Goal: Book appointment/travel/reservation

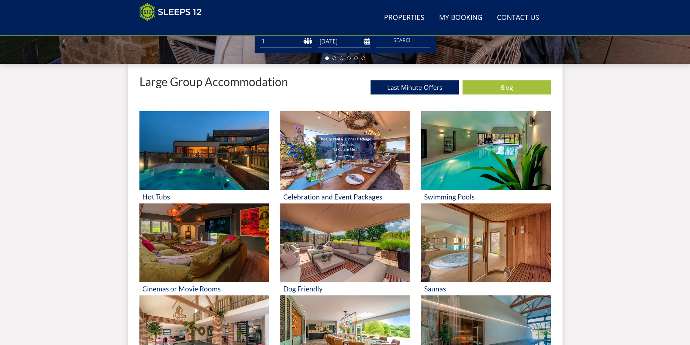
scroll to position [260, 0]
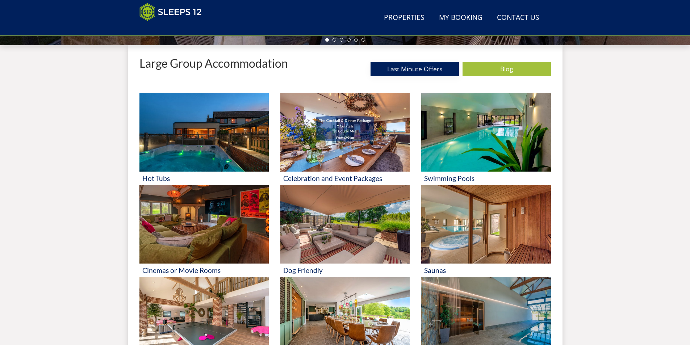
click at [412, 70] on link "Last Minute Offers" at bounding box center [414, 69] width 88 height 14
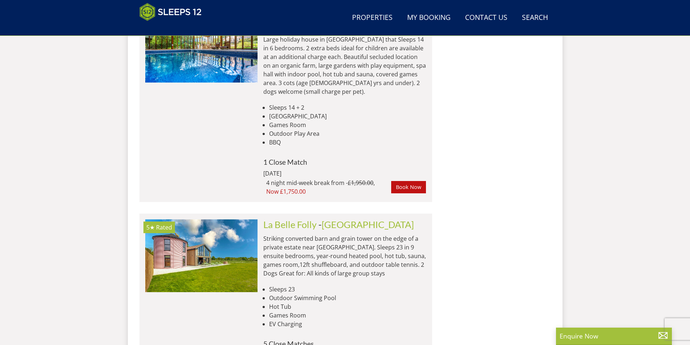
scroll to position [4244, 0]
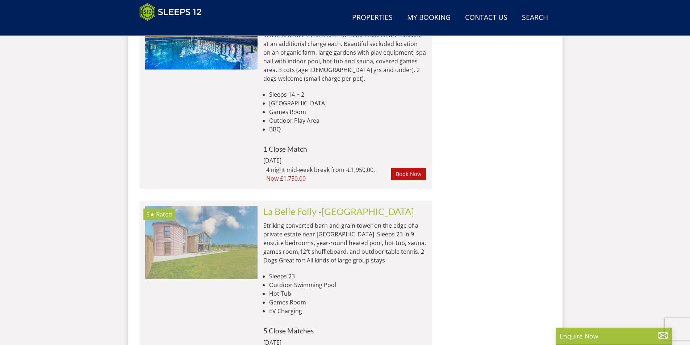
click at [177, 206] on img at bounding box center [201, 242] width 112 height 72
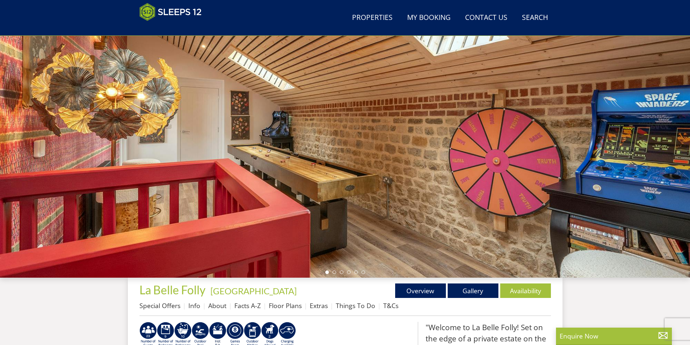
scroll to position [43, 0]
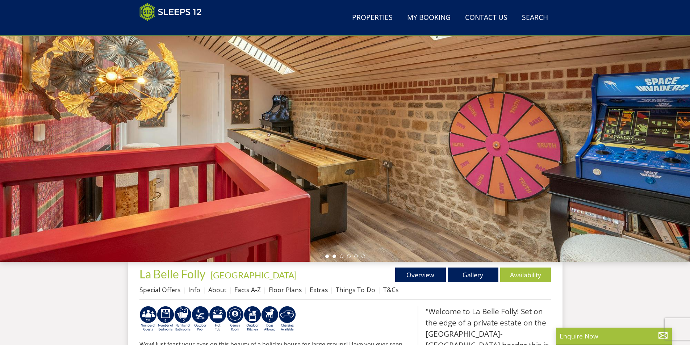
click at [334, 256] on li at bounding box center [334, 257] width 4 height 4
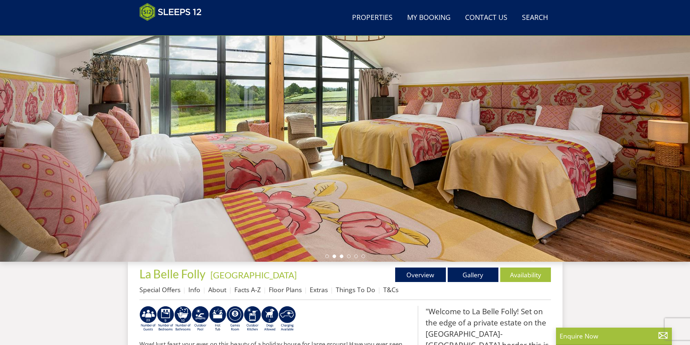
click at [342, 256] on li at bounding box center [342, 257] width 4 height 4
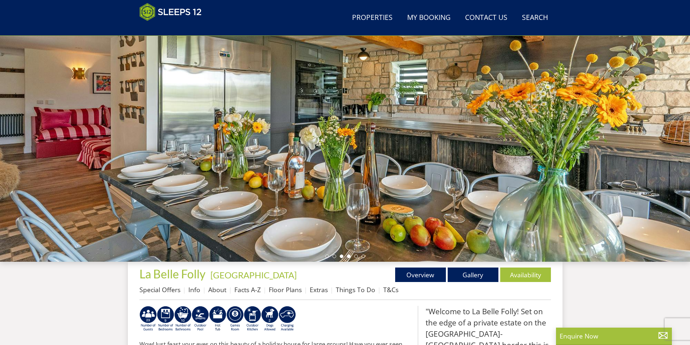
click at [349, 257] on li at bounding box center [349, 257] width 4 height 4
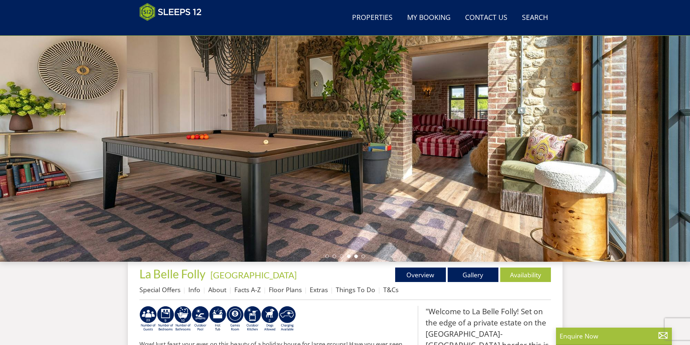
click at [355, 257] on li at bounding box center [356, 257] width 4 height 4
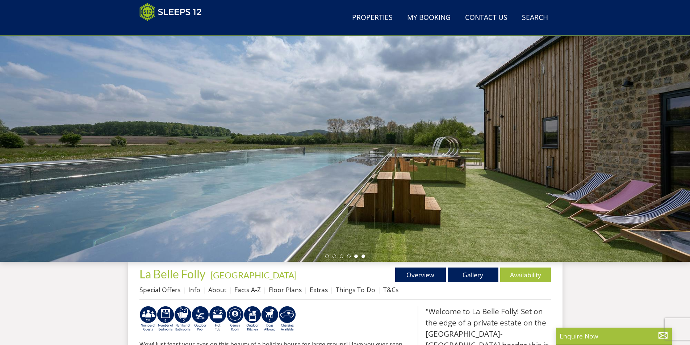
click at [363, 257] on li at bounding box center [363, 257] width 4 height 4
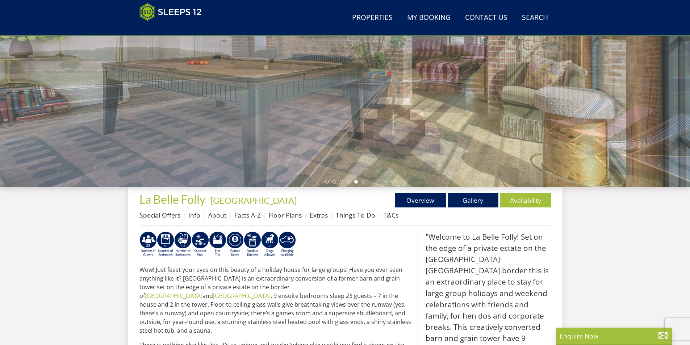
scroll to position [116, 0]
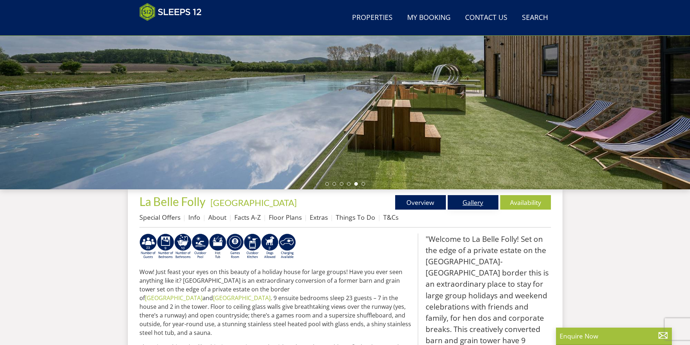
click at [483, 202] on link "Gallery" at bounding box center [473, 202] width 51 height 14
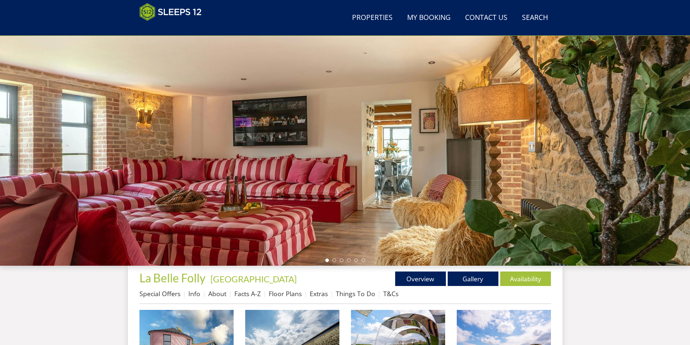
scroll to position [43, 0]
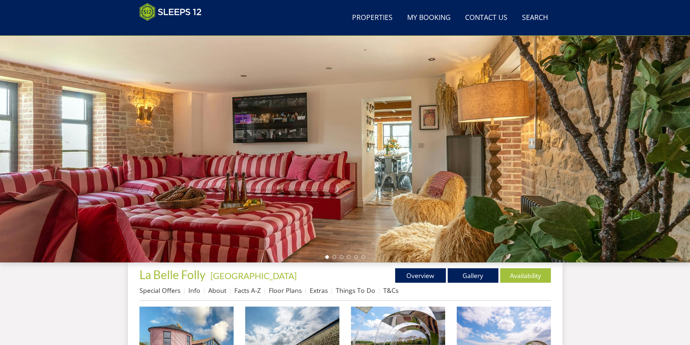
click at [661, 156] on div at bounding box center [345, 136] width 690 height 254
drag, startPoint x: 668, startPoint y: 161, endPoint x: 675, endPoint y: 162, distance: 6.6
click at [674, 162] on div at bounding box center [345, 136] width 690 height 254
drag, startPoint x: 683, startPoint y: 159, endPoint x: 688, endPoint y: 146, distance: 13.1
click at [686, 156] on div at bounding box center [345, 136] width 690 height 254
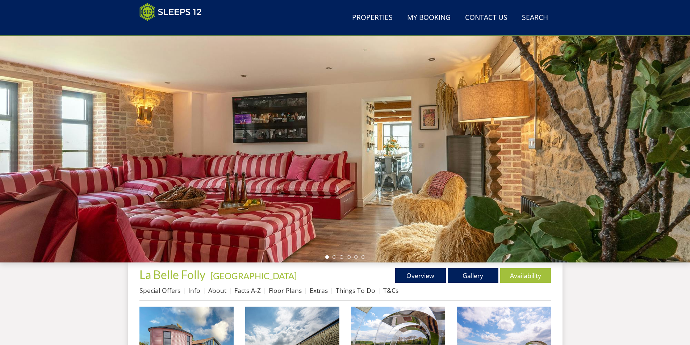
click at [687, 93] on div at bounding box center [345, 136] width 690 height 254
click at [686, 235] on div at bounding box center [345, 136] width 690 height 254
click at [676, 235] on div at bounding box center [345, 136] width 690 height 254
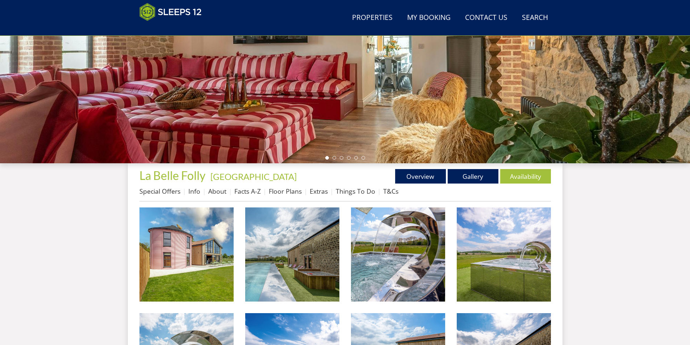
scroll to position [151, 0]
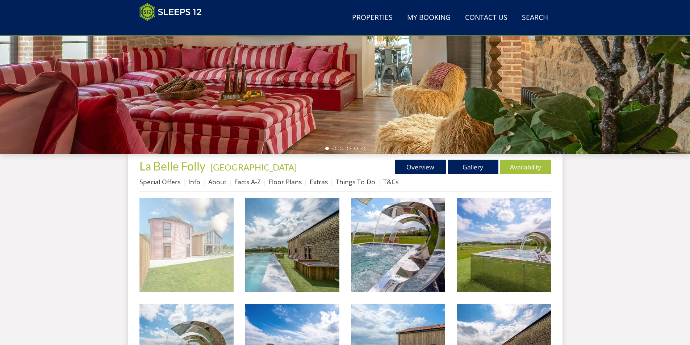
click at [174, 246] on img at bounding box center [186, 245] width 94 height 94
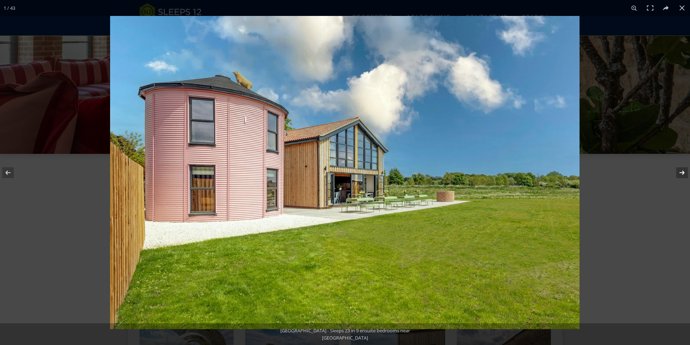
click at [683, 172] on button at bounding box center [677, 173] width 25 height 36
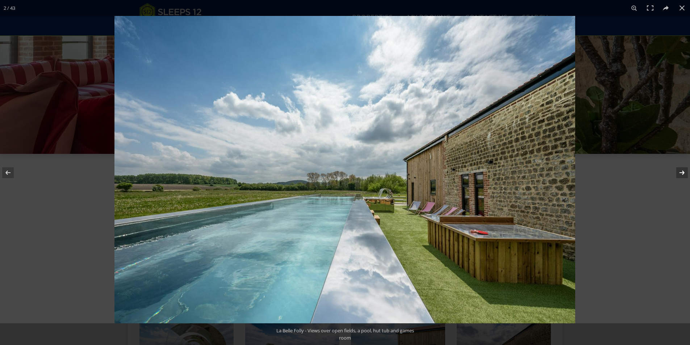
click at [684, 175] on button at bounding box center [677, 173] width 25 height 36
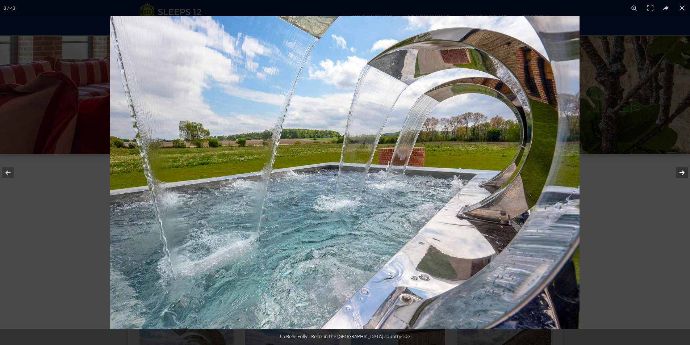
click at [684, 175] on button at bounding box center [677, 173] width 25 height 36
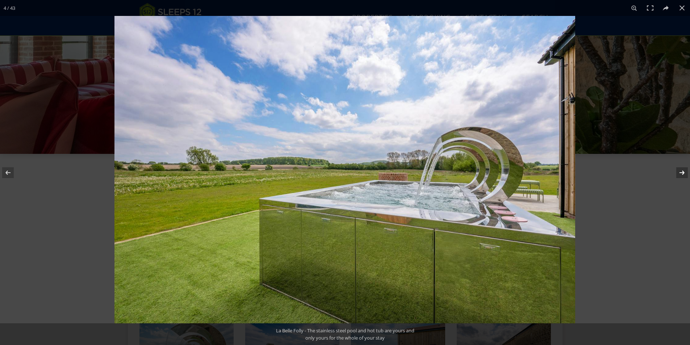
click at [684, 175] on button at bounding box center [677, 173] width 25 height 36
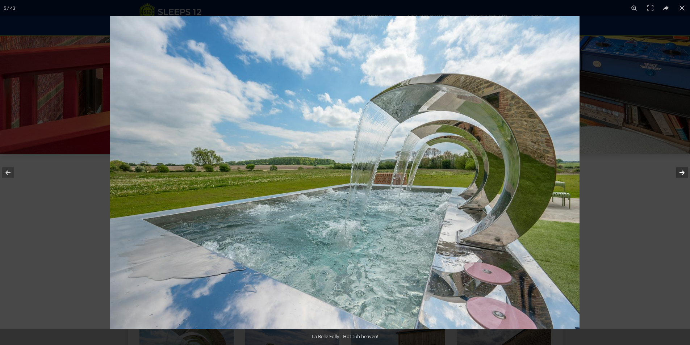
click at [684, 175] on button at bounding box center [677, 173] width 25 height 36
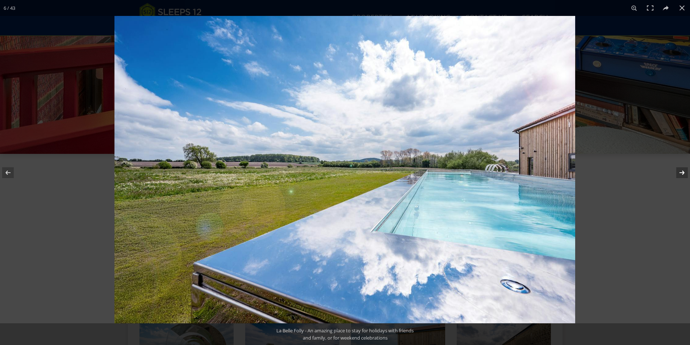
click at [684, 175] on button at bounding box center [677, 173] width 25 height 36
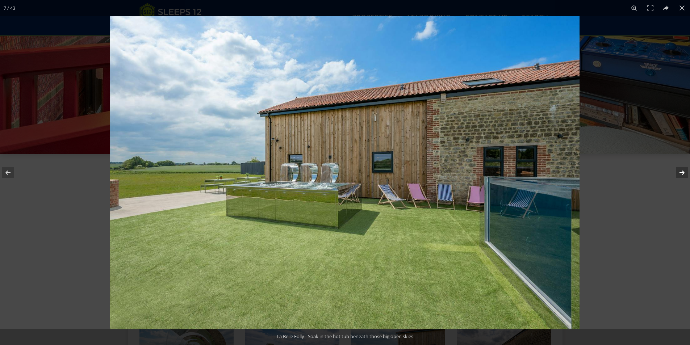
click at [684, 175] on button at bounding box center [677, 173] width 25 height 36
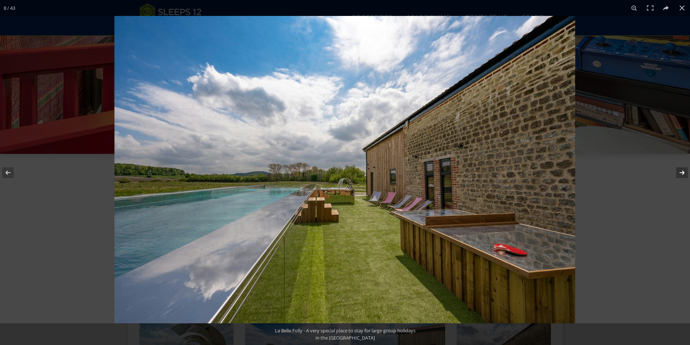
click at [684, 175] on button at bounding box center [677, 173] width 25 height 36
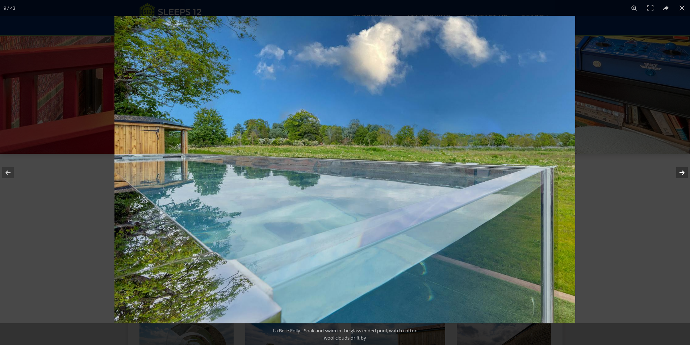
click at [684, 175] on button at bounding box center [677, 173] width 25 height 36
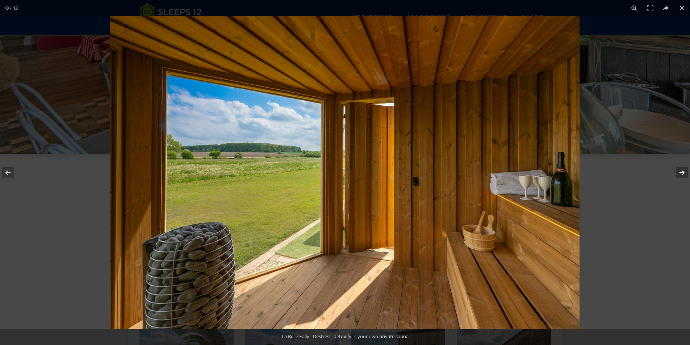
click at [684, 175] on button at bounding box center [677, 173] width 25 height 36
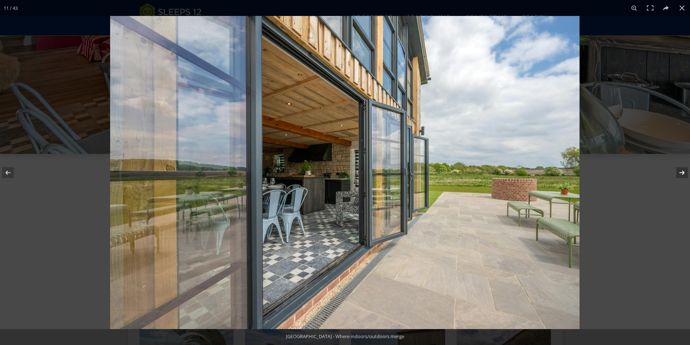
click at [684, 175] on button at bounding box center [677, 173] width 25 height 36
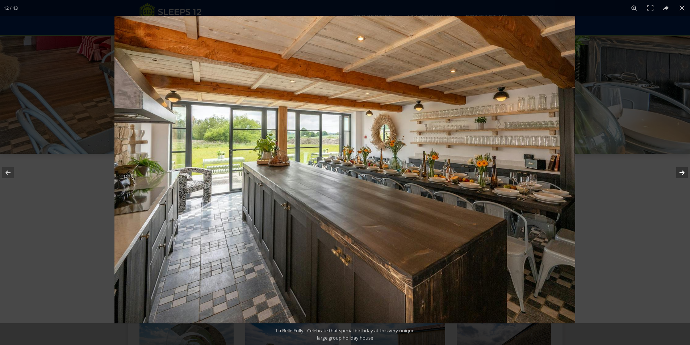
click at [684, 175] on button at bounding box center [677, 173] width 25 height 36
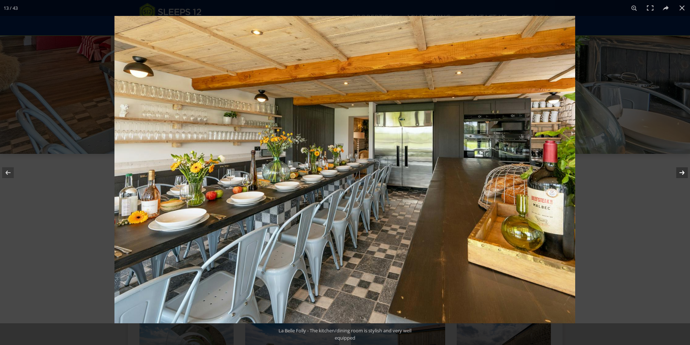
click at [684, 175] on button at bounding box center [677, 173] width 25 height 36
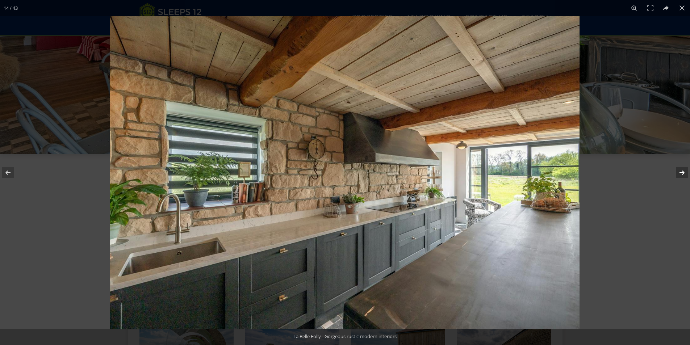
click at [684, 175] on button at bounding box center [677, 173] width 25 height 36
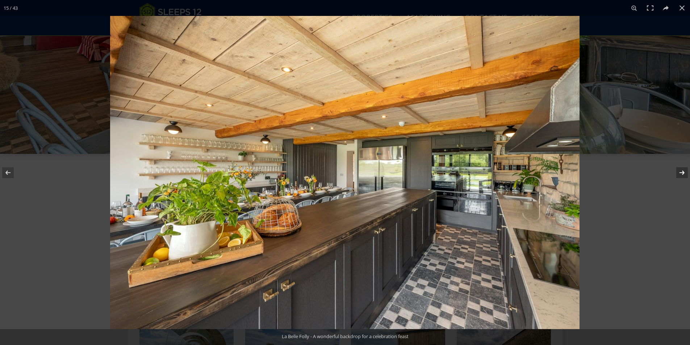
click at [684, 175] on button at bounding box center [677, 173] width 25 height 36
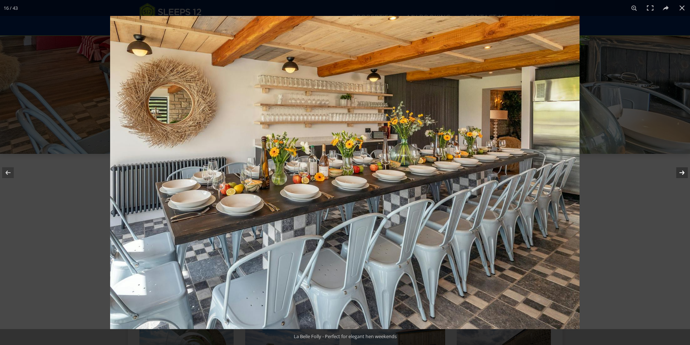
click at [684, 175] on button at bounding box center [677, 173] width 25 height 36
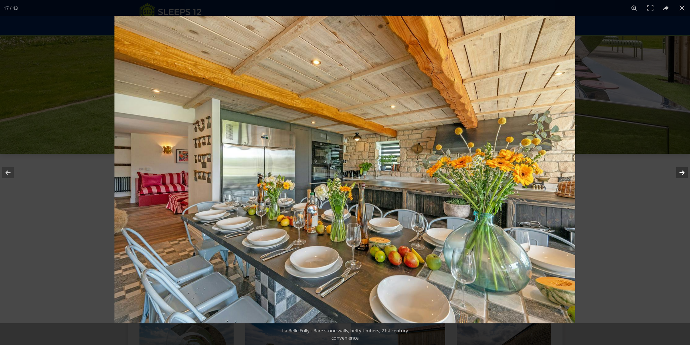
click at [684, 175] on button at bounding box center [677, 173] width 25 height 36
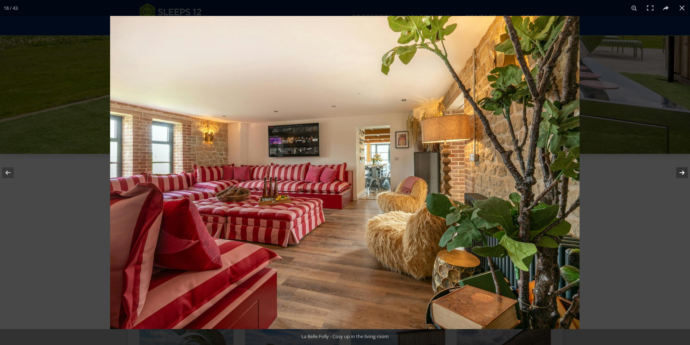
click at [684, 175] on button at bounding box center [677, 173] width 25 height 36
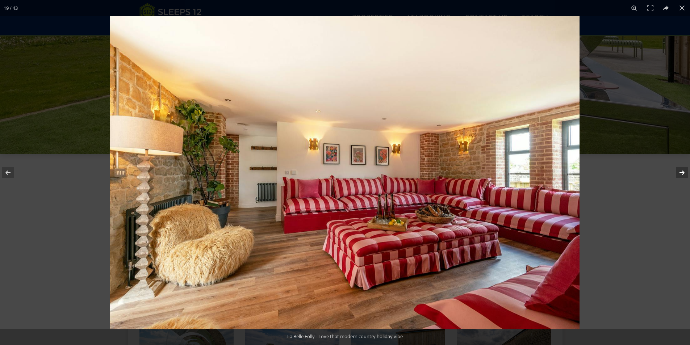
click at [684, 175] on button at bounding box center [677, 173] width 25 height 36
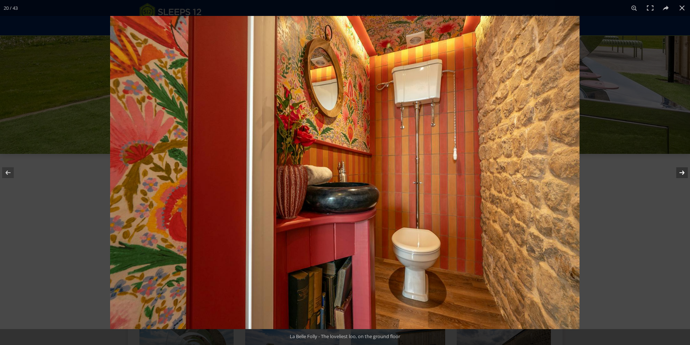
click at [684, 175] on button at bounding box center [677, 173] width 25 height 36
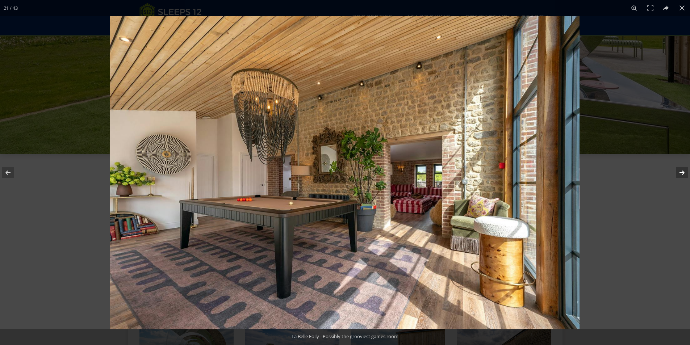
click at [684, 175] on button at bounding box center [677, 173] width 25 height 36
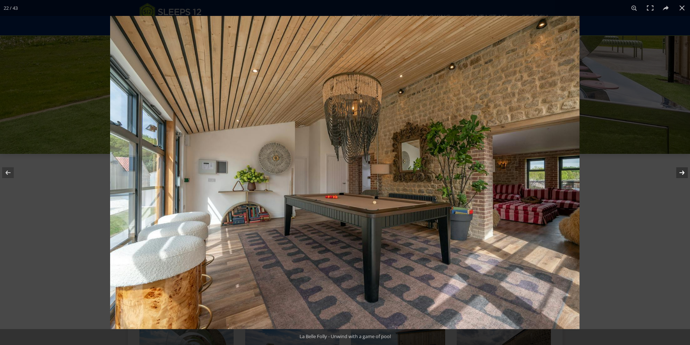
click at [684, 175] on button at bounding box center [677, 173] width 25 height 36
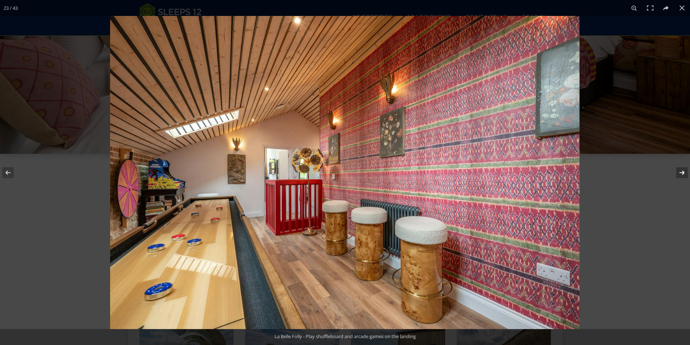
click at [684, 175] on button at bounding box center [677, 173] width 25 height 36
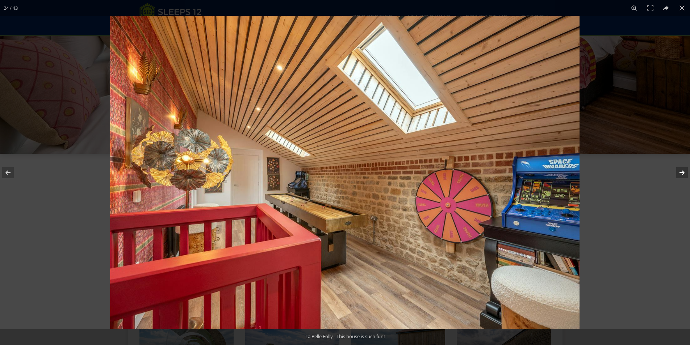
click at [684, 175] on button at bounding box center [677, 173] width 25 height 36
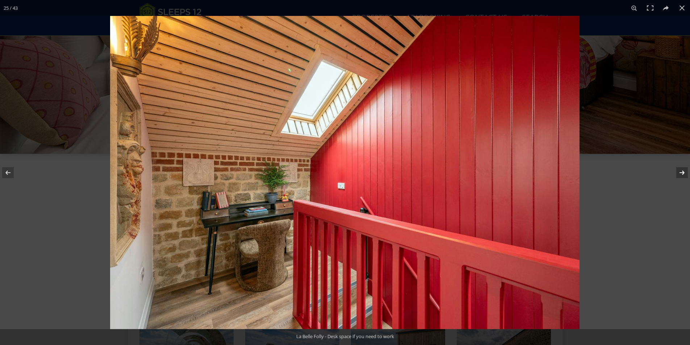
click at [684, 175] on button at bounding box center [677, 173] width 25 height 36
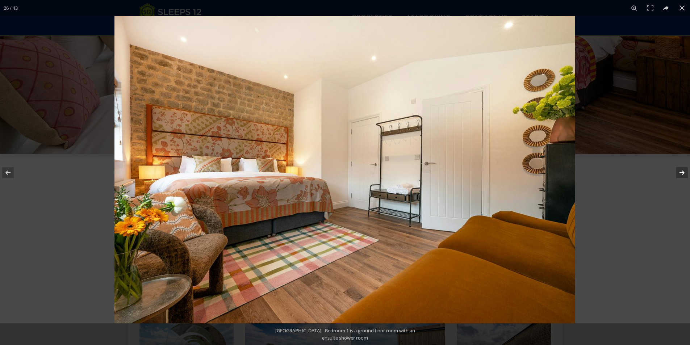
click at [684, 175] on button at bounding box center [677, 173] width 25 height 36
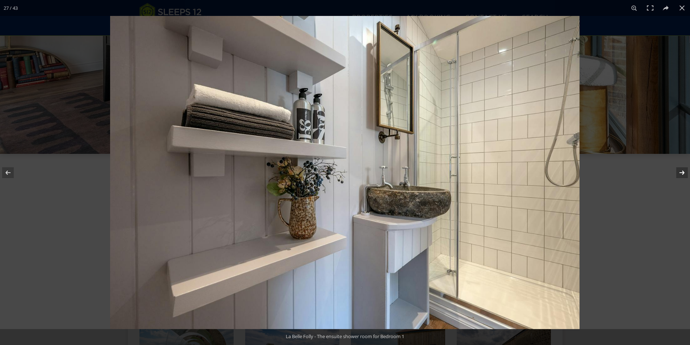
click at [684, 175] on button at bounding box center [677, 173] width 25 height 36
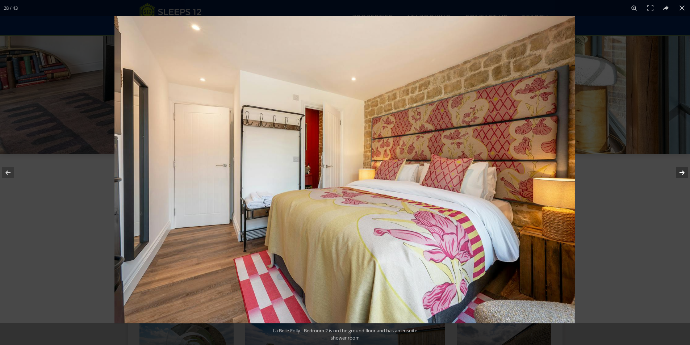
click at [684, 175] on button at bounding box center [677, 173] width 25 height 36
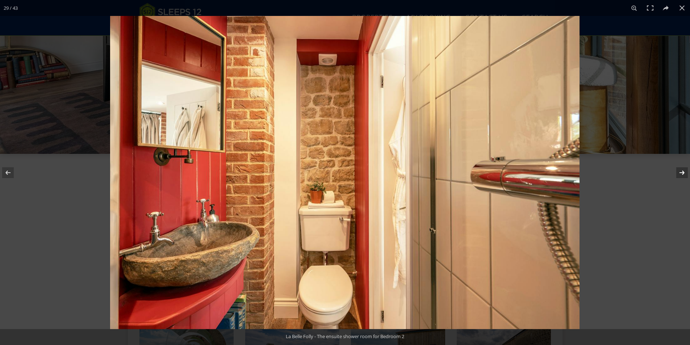
click at [684, 175] on button at bounding box center [677, 173] width 25 height 36
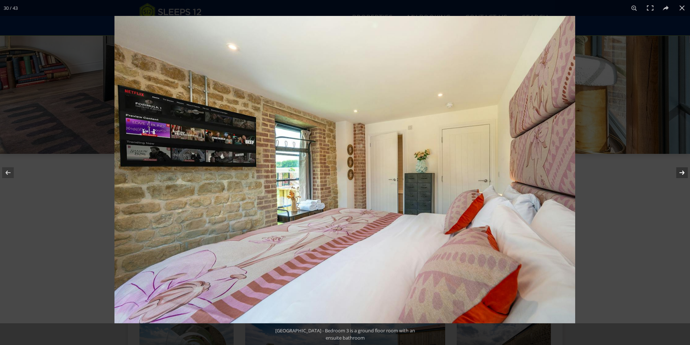
click at [684, 175] on button at bounding box center [677, 173] width 25 height 36
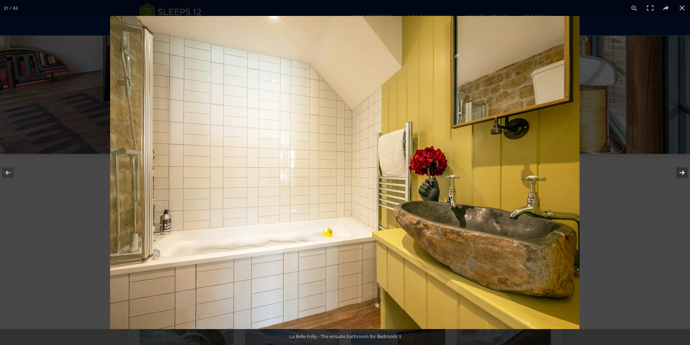
click at [684, 175] on button at bounding box center [677, 173] width 25 height 36
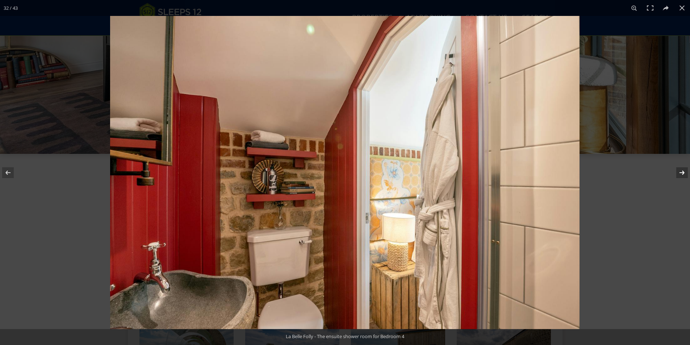
click at [684, 175] on button at bounding box center [677, 173] width 25 height 36
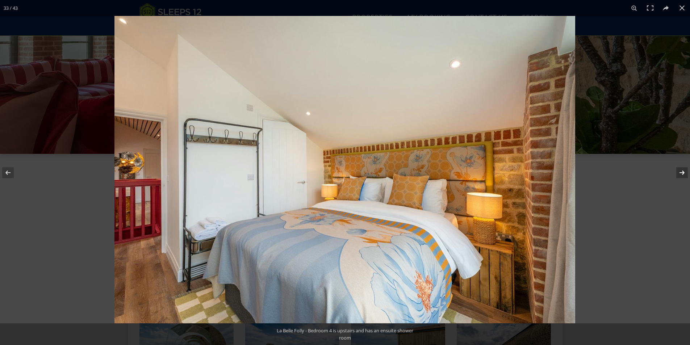
click at [684, 175] on button at bounding box center [677, 173] width 25 height 36
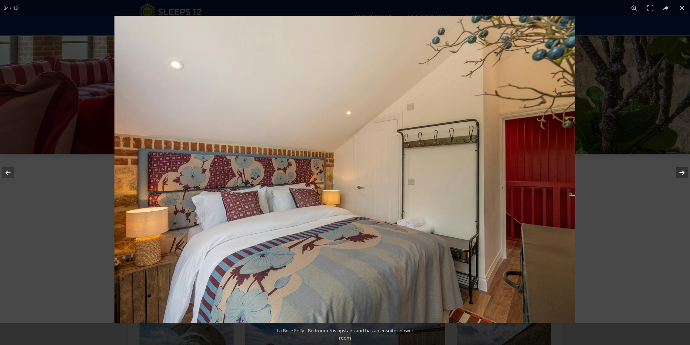
click at [684, 175] on button at bounding box center [677, 173] width 25 height 36
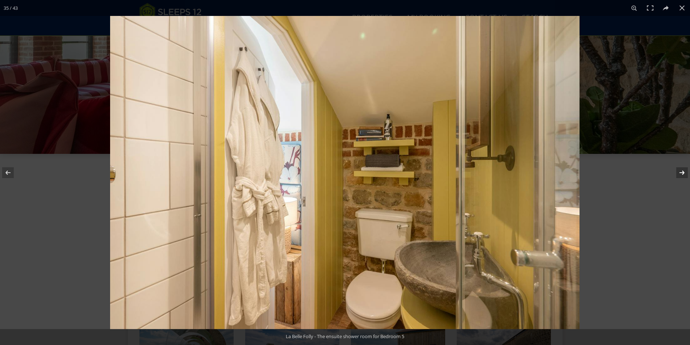
click at [684, 175] on button at bounding box center [677, 173] width 25 height 36
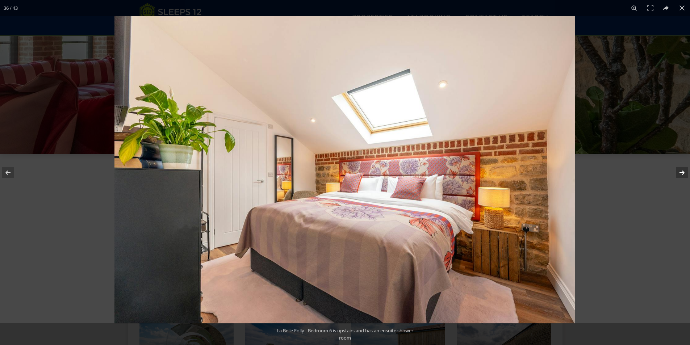
click at [684, 175] on button at bounding box center [677, 173] width 25 height 36
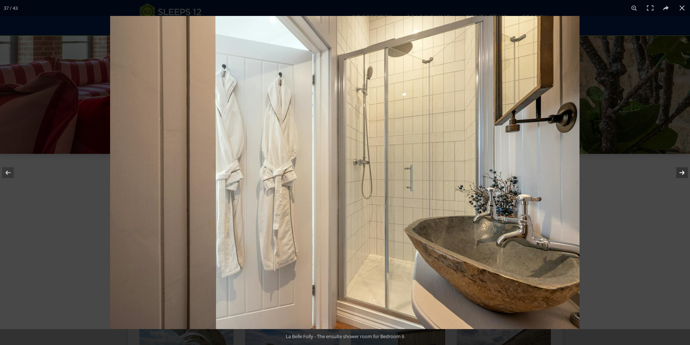
click at [684, 175] on button at bounding box center [677, 173] width 25 height 36
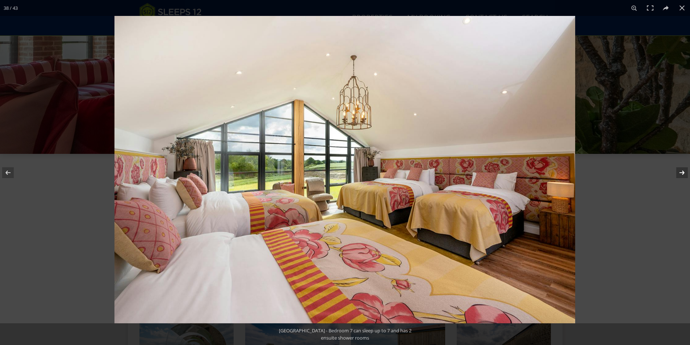
click at [684, 175] on button at bounding box center [677, 173] width 25 height 36
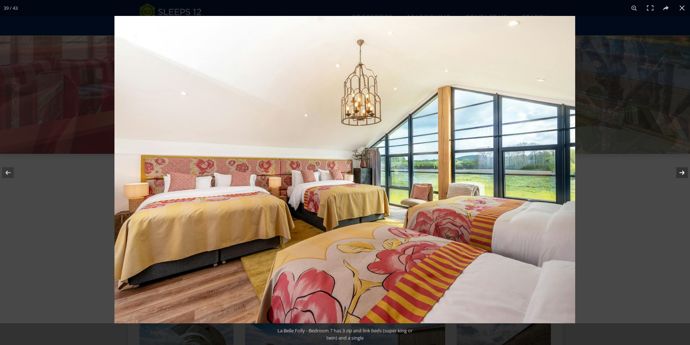
click at [684, 175] on button at bounding box center [677, 173] width 25 height 36
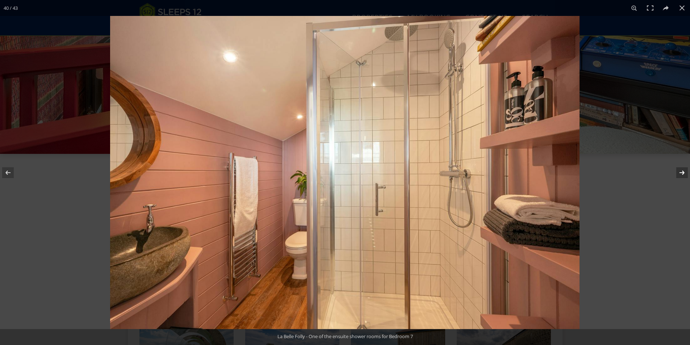
click at [684, 175] on button at bounding box center [677, 173] width 25 height 36
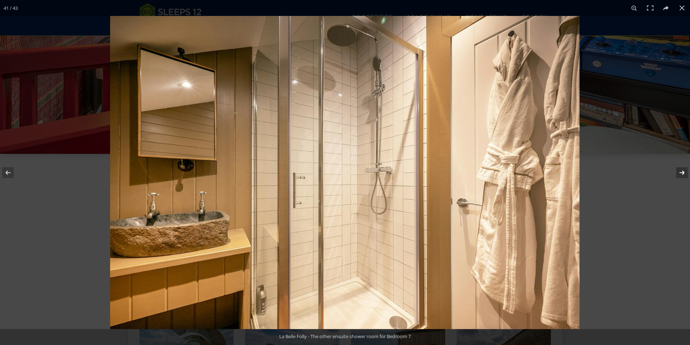
click at [684, 175] on button at bounding box center [677, 173] width 25 height 36
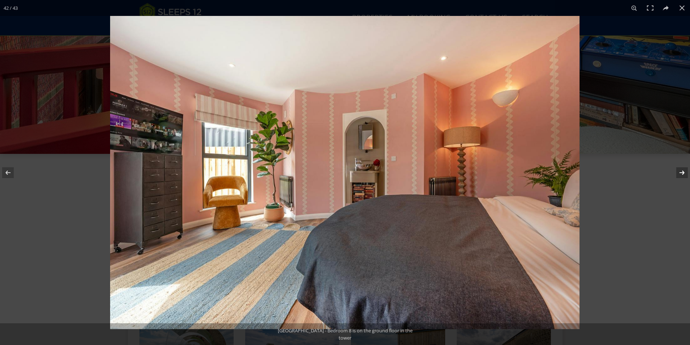
click at [684, 175] on button at bounding box center [677, 173] width 25 height 36
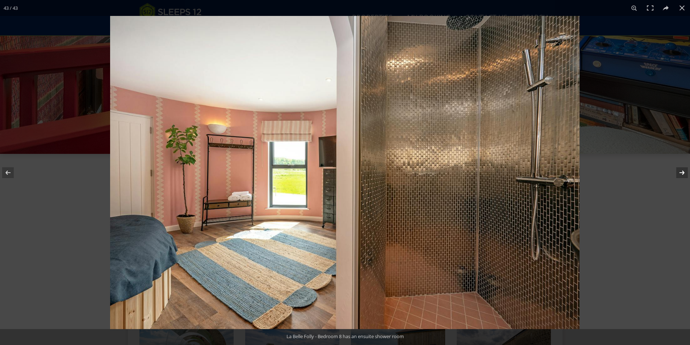
click at [684, 175] on button at bounding box center [677, 173] width 25 height 36
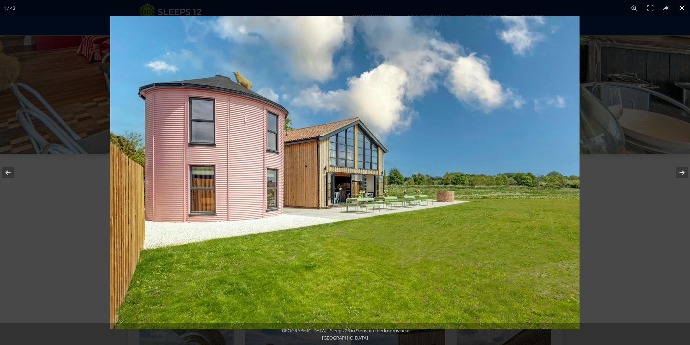
click at [683, 6] on button at bounding box center [682, 8] width 16 height 16
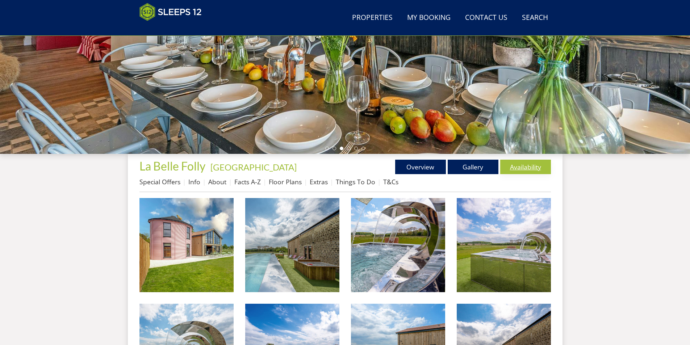
click at [524, 164] on link "Availability" at bounding box center [525, 167] width 51 height 14
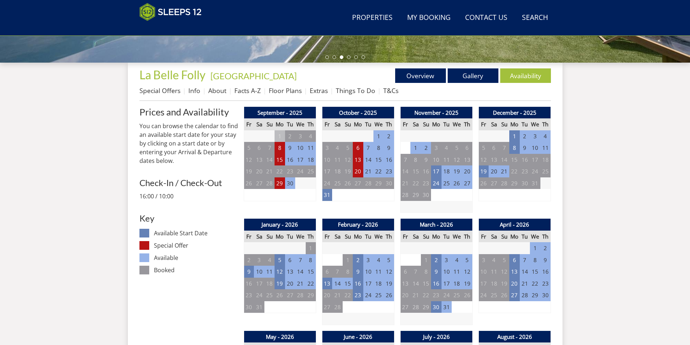
scroll to position [260, 0]
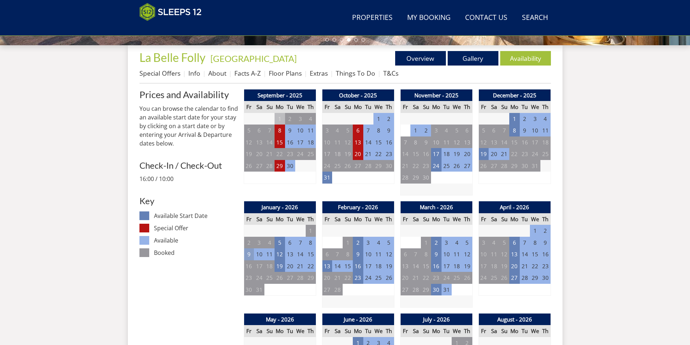
click at [249, 254] on td "9" at bounding box center [249, 254] width 10 height 12
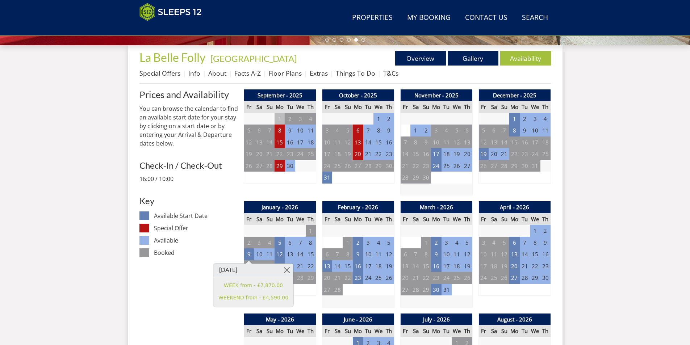
click at [225, 251] on dd "Booked" at bounding box center [196, 252] width 84 height 9
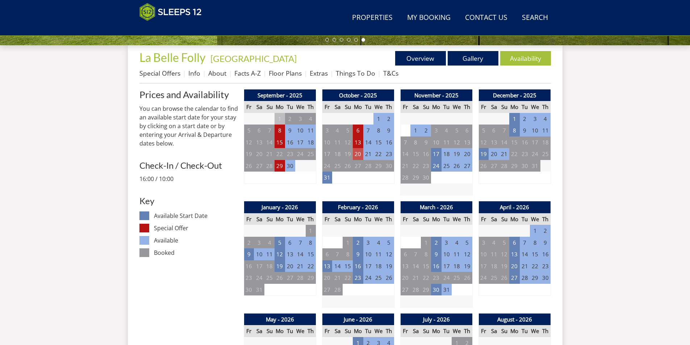
click at [357, 155] on td "20" at bounding box center [358, 154] width 10 height 12
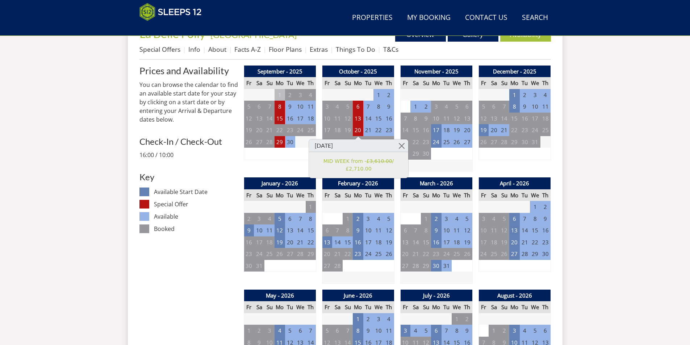
scroll to position [332, 0]
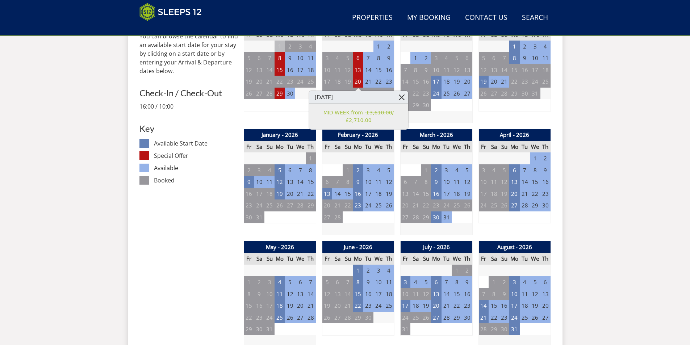
click at [402, 99] on link at bounding box center [401, 97] width 13 height 13
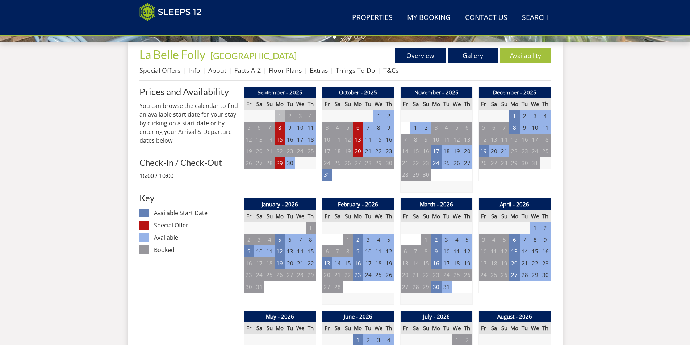
scroll to position [260, 0]
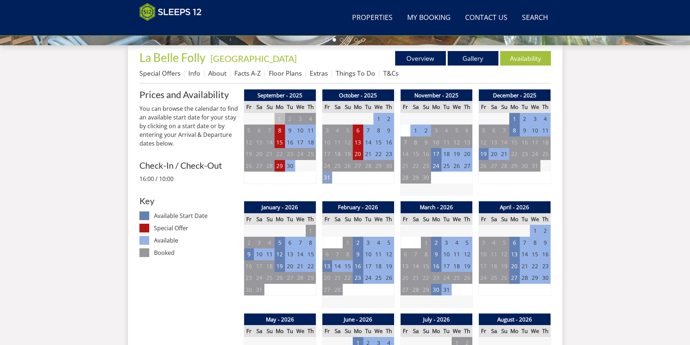
click at [328, 178] on td "31" at bounding box center [327, 178] width 10 height 12
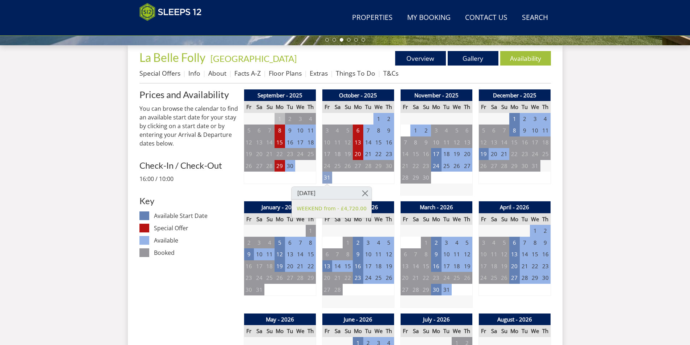
click at [328, 178] on td "31" at bounding box center [327, 178] width 10 height 12
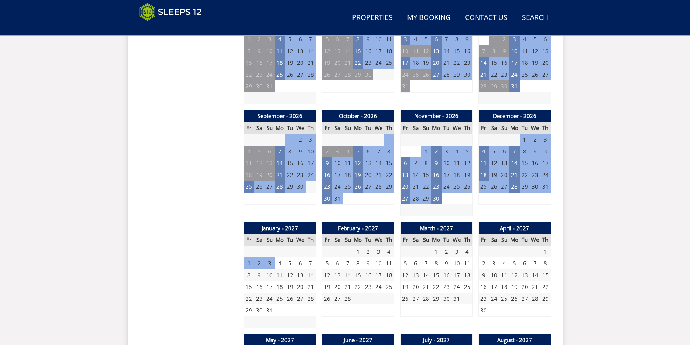
scroll to position [586, 0]
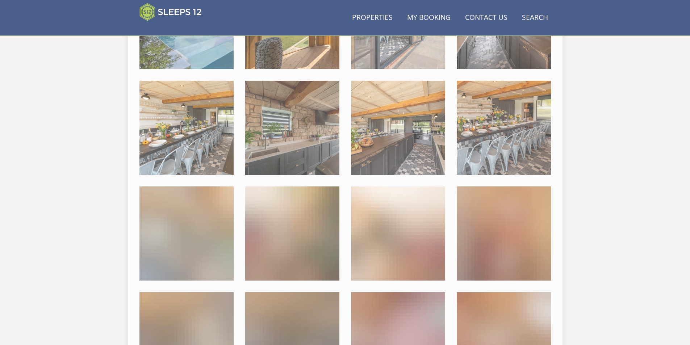
scroll to position [151, 0]
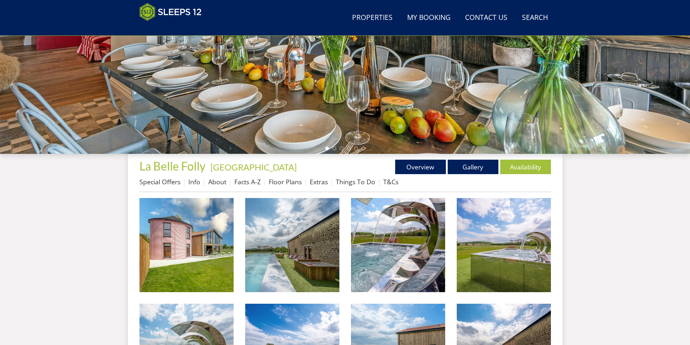
scroll to position [116, 0]
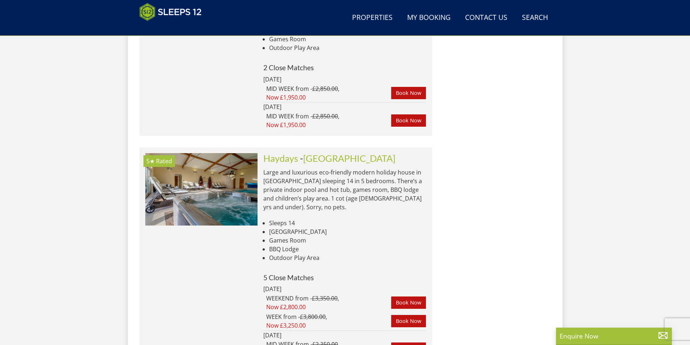
scroll to position [5692, 0]
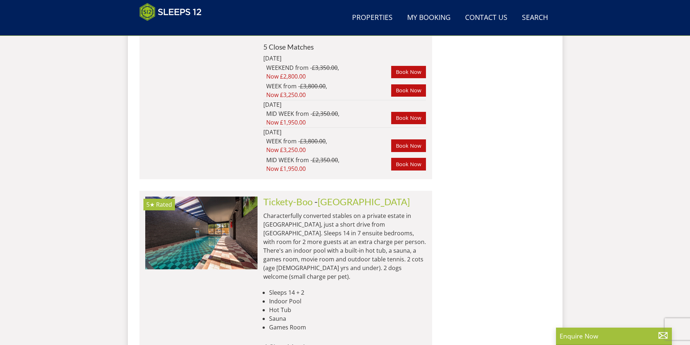
scroll to position [5837, 0]
